Goal: Information Seeking & Learning: Learn about a topic

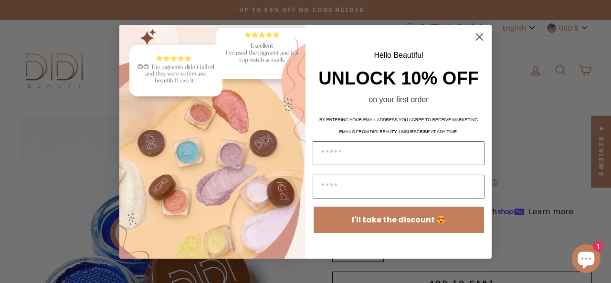
click at [476, 38] on circle "Close dialog" at bounding box center [479, 37] width 16 height 16
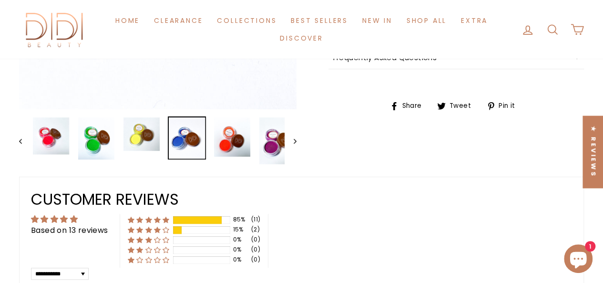
scroll to position [274, 0]
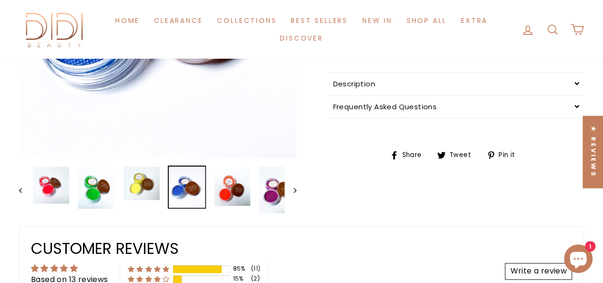
click at [389, 87] on div "Description" at bounding box center [457, 84] width 256 height 22
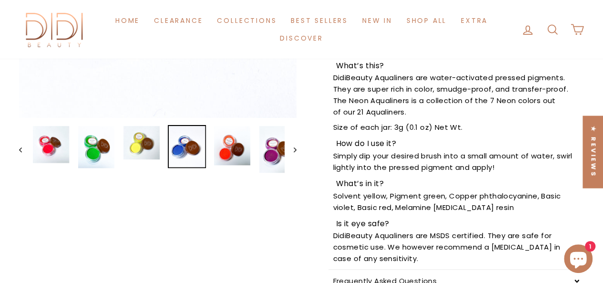
scroll to position [332, 0]
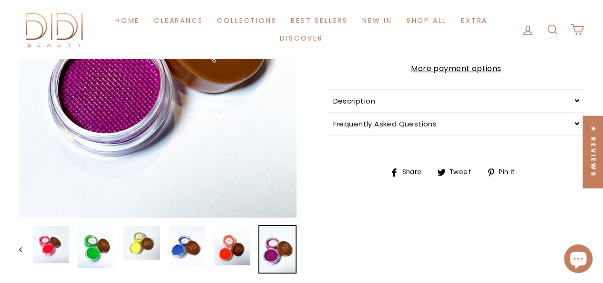
scroll to position [172, 0]
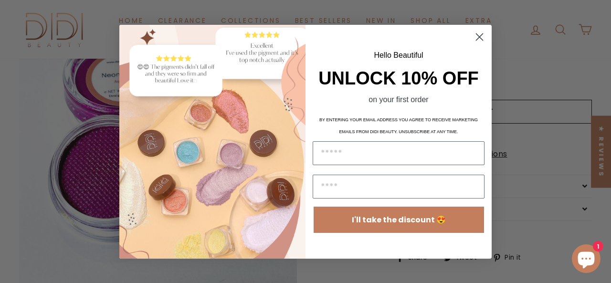
click at [483, 39] on circle "Close dialog" at bounding box center [479, 37] width 16 height 16
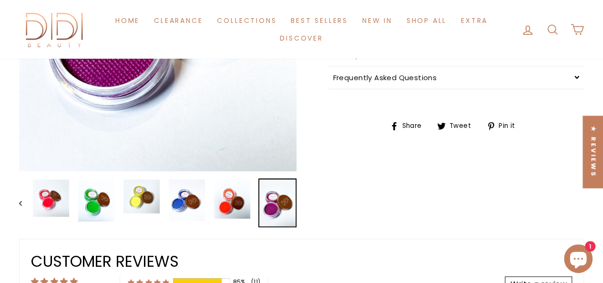
scroll to position [315, 0]
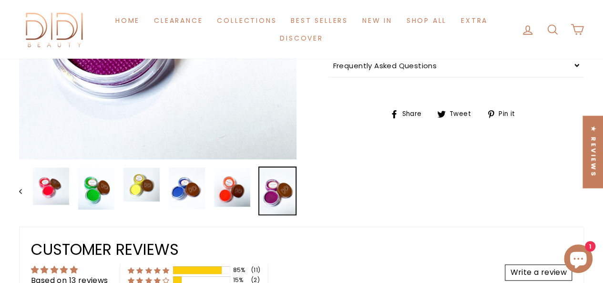
click at [367, 48] on span "Description" at bounding box center [354, 43] width 42 height 10
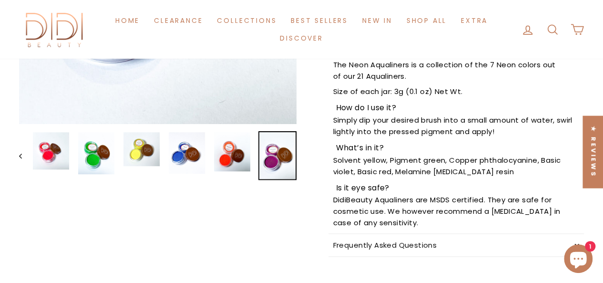
scroll to position [352, 0]
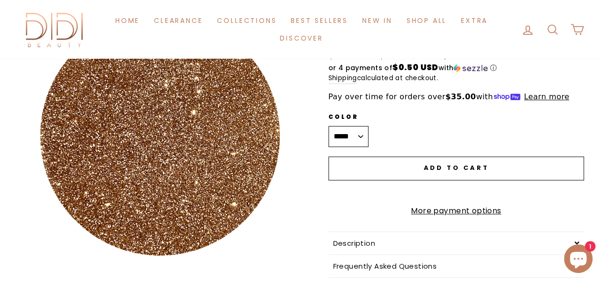
scroll to position [122, 0]
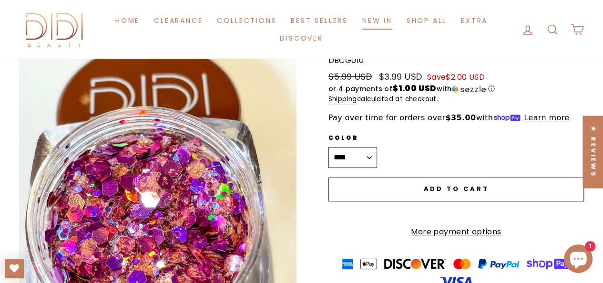
scroll to position [94, 0]
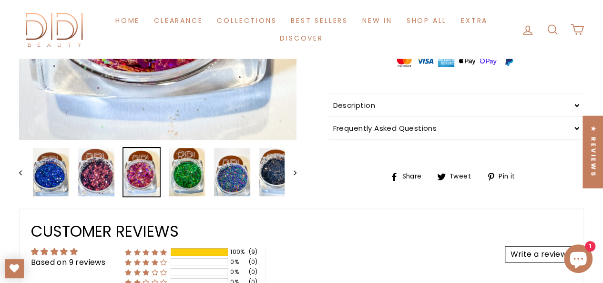
click at [380, 116] on div "Description" at bounding box center [457, 105] width 256 height 22
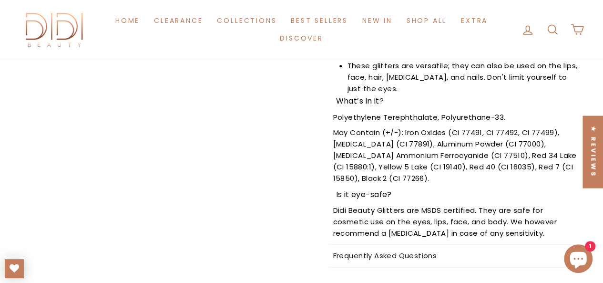
scroll to position [588, 0]
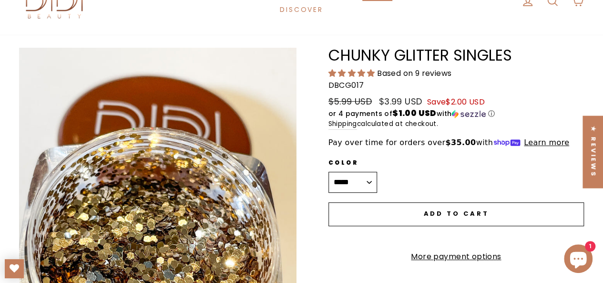
scroll to position [72, 0]
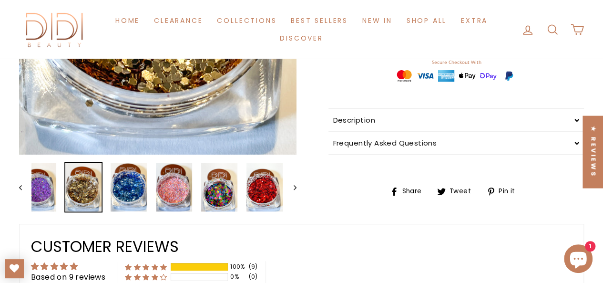
click at [367, 118] on div "Description" at bounding box center [457, 120] width 256 height 22
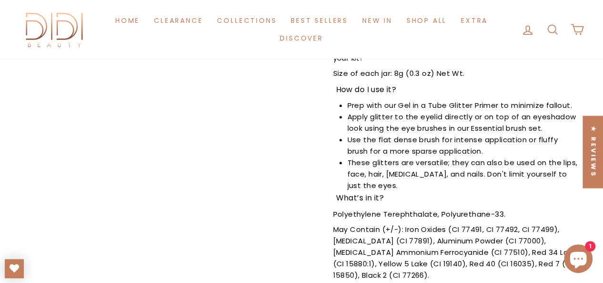
scroll to position [491, 0]
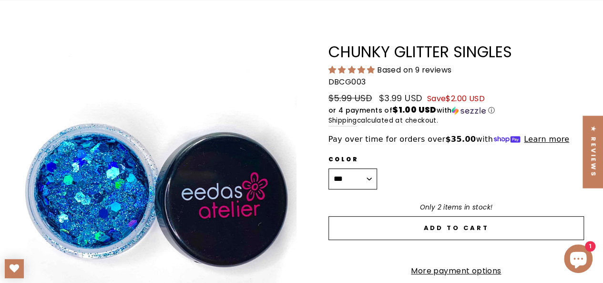
scroll to position [73, 0]
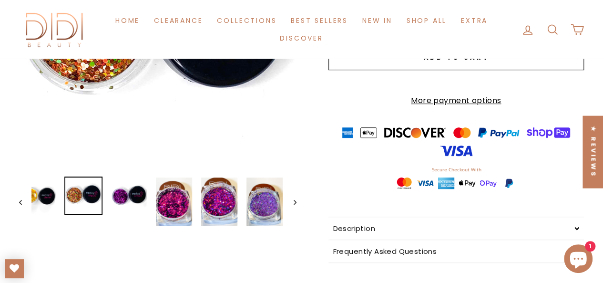
scroll to position [307, 0]
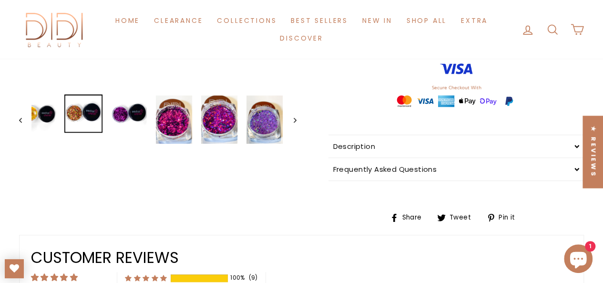
click at [362, 157] on div "Description" at bounding box center [457, 146] width 256 height 22
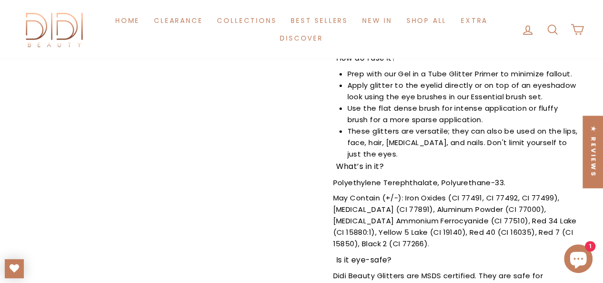
scroll to position [539, 0]
